Goal: Task Accomplishment & Management: Manage account settings

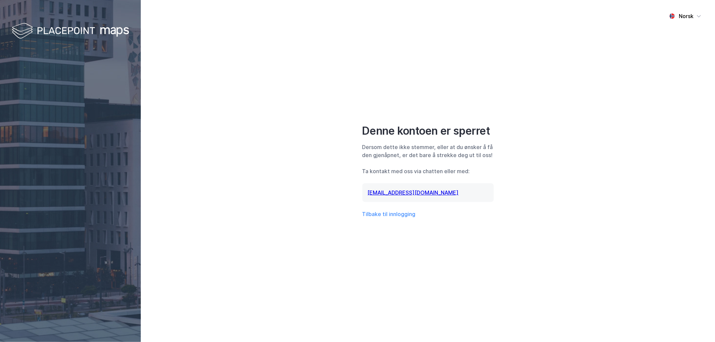
drag, startPoint x: 334, startPoint y: 235, endPoint x: 336, endPoint y: 223, distance: 12.0
click at [334, 232] on div "Norsk Denne kontoen er sperret [PERSON_NAME] dette ikke stemmer, eller at du øn…" at bounding box center [428, 171] width 574 height 342
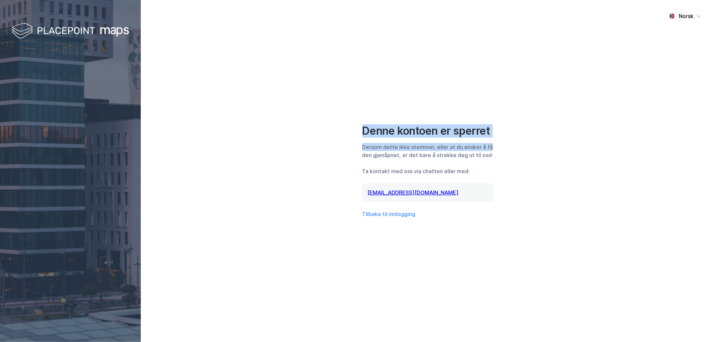
drag, startPoint x: 356, startPoint y: 133, endPoint x: 594, endPoint y: 156, distance: 238.6
click at [594, 149] on div "Norsk Denne kontoen er sperret [PERSON_NAME] dette ikke stemmer, eller at du øn…" at bounding box center [428, 171] width 574 height 342
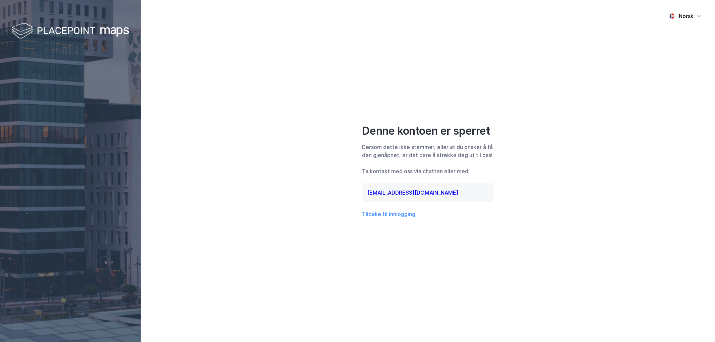
click at [585, 168] on div "Norsk Denne kontoen er sperret [PERSON_NAME] dette ikke stemmer, eller at du øn…" at bounding box center [428, 171] width 574 height 342
click at [637, 94] on div "Norsk Denne kontoen er sperret [PERSON_NAME] dette ikke stemmer, eller at du øn…" at bounding box center [428, 171] width 574 height 342
click at [654, 117] on div "Norsk Denne kontoen er sperret [PERSON_NAME] dette ikke stemmer, eller at du øn…" at bounding box center [428, 171] width 574 height 342
click at [547, 91] on div "Norsk Denne kontoen er sperret [PERSON_NAME] dette ikke stemmer, eller at du øn…" at bounding box center [428, 171] width 574 height 342
